Goal: Transaction & Acquisition: Subscribe to service/newsletter

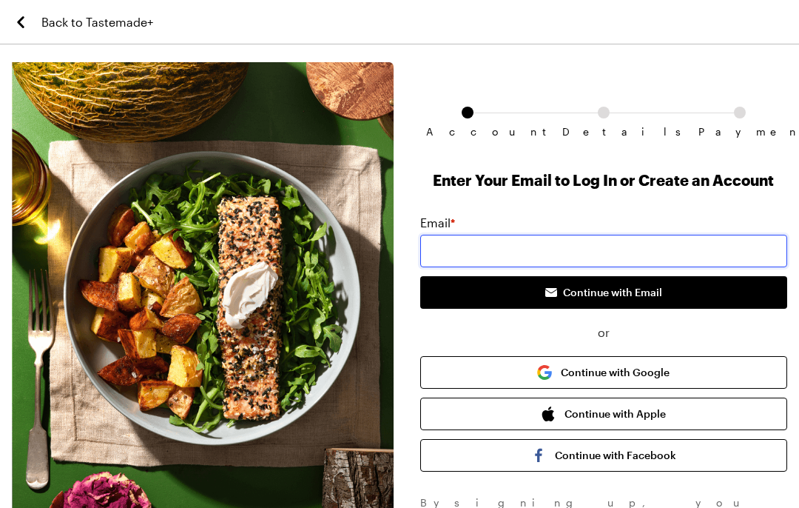
click at [664, 249] on input "email" at bounding box center [603, 251] width 367 height 33
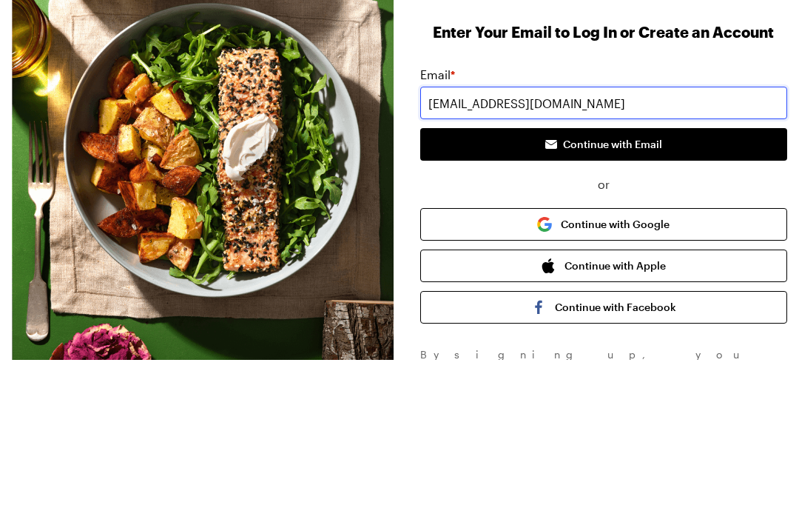
type input "[EMAIL_ADDRESS][DOMAIN_NAME]"
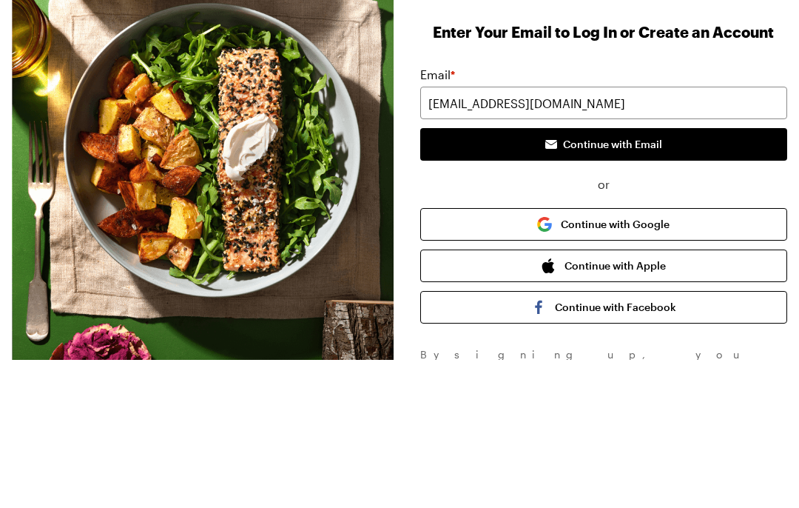
click at [643, 285] on span "Continue with Email" at bounding box center [612, 292] width 99 height 15
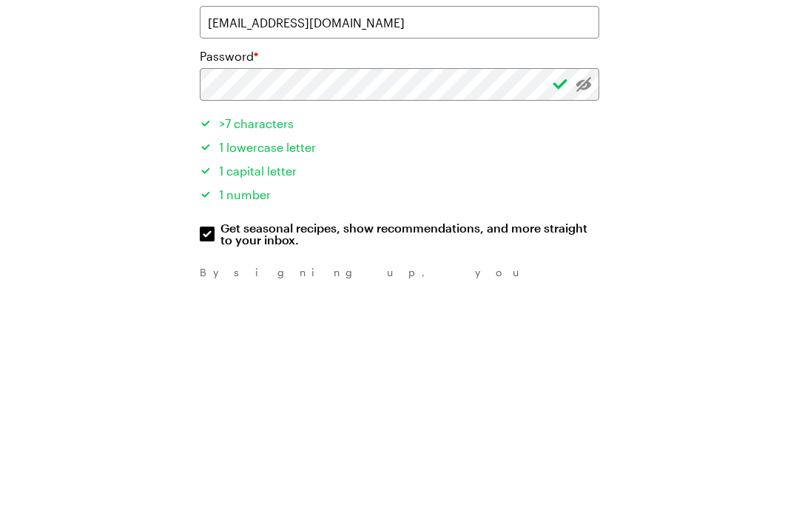
scroll to position [111, 0]
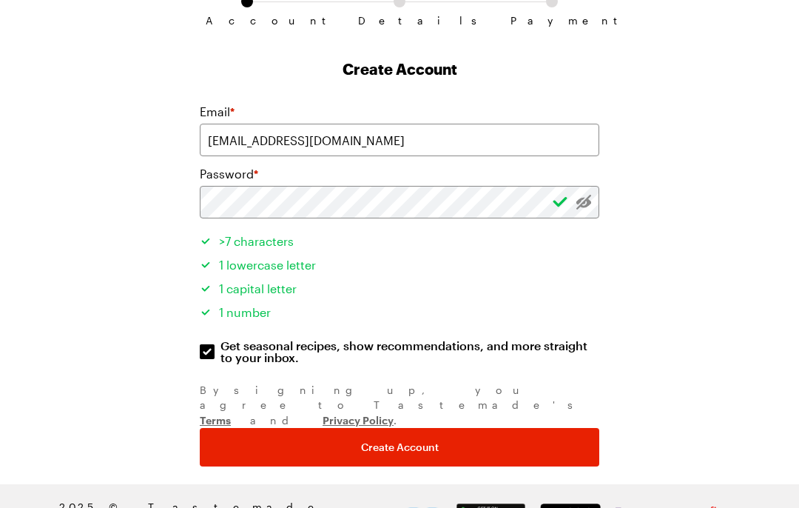
click at [430, 428] on button "Create Account" at bounding box center [400, 447] width 400 height 38
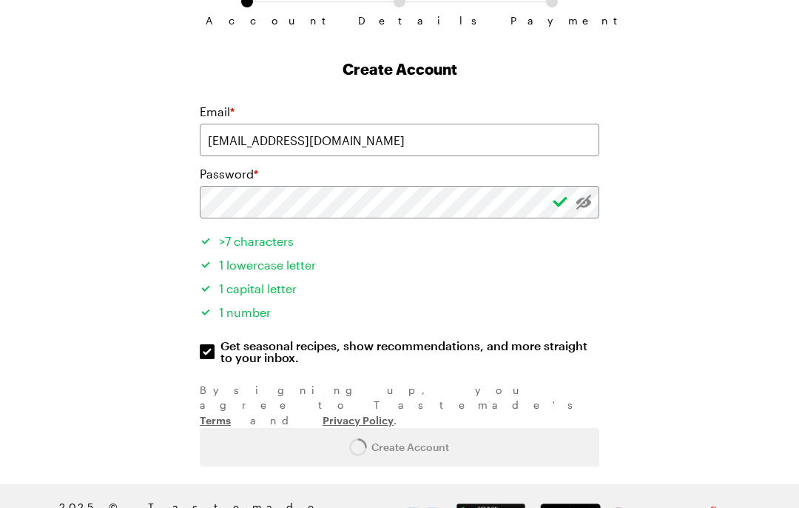
scroll to position [0, 0]
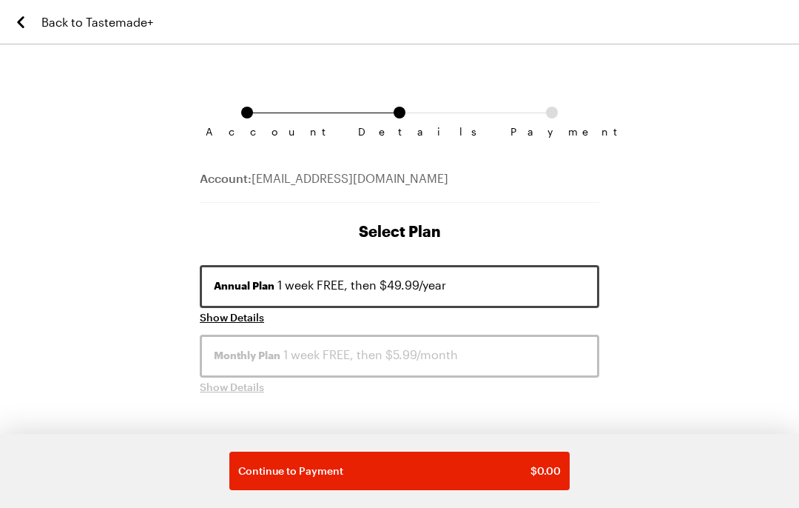
click at [485, 456] on button "Continue to Payment $ 0.00" at bounding box center [399, 470] width 340 height 38
